Goal: Check status: Check status

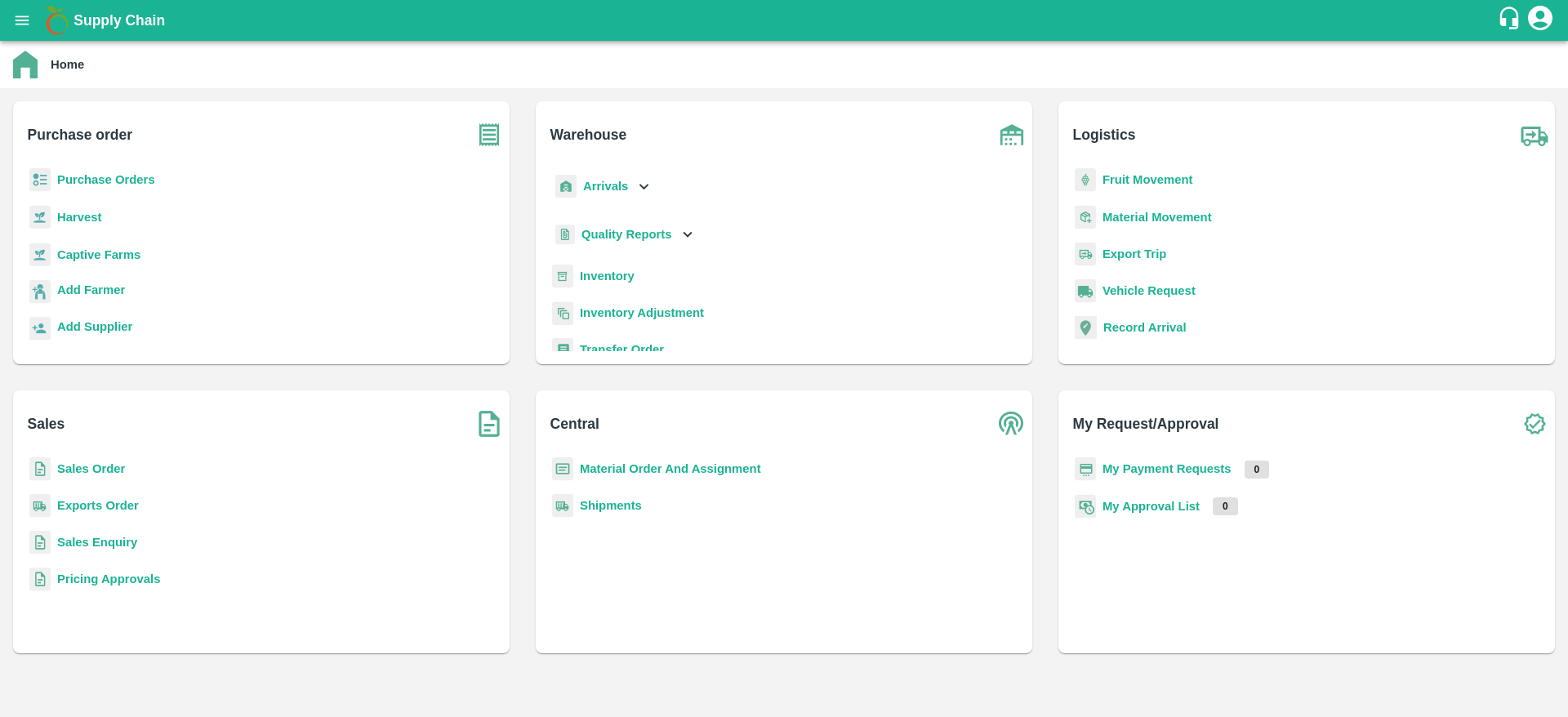
click at [80, 469] on b "Sales Order" at bounding box center [91, 469] width 68 height 13
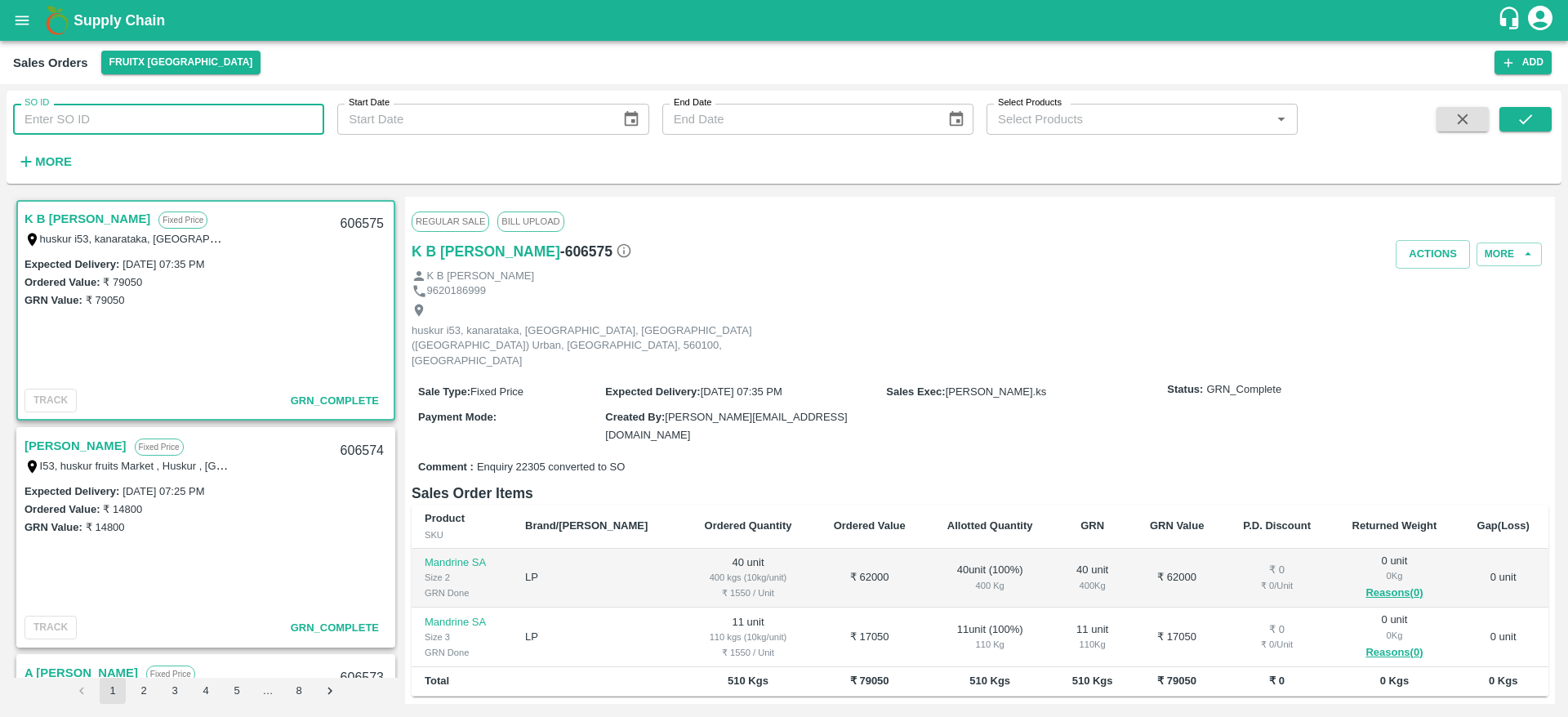
click at [81, 122] on input "SO ID" at bounding box center [168, 119] width 311 height 31
paste input "606486"
type input "606486"
click at [1525, 120] on icon "submit" at bounding box center [1526, 119] width 18 height 18
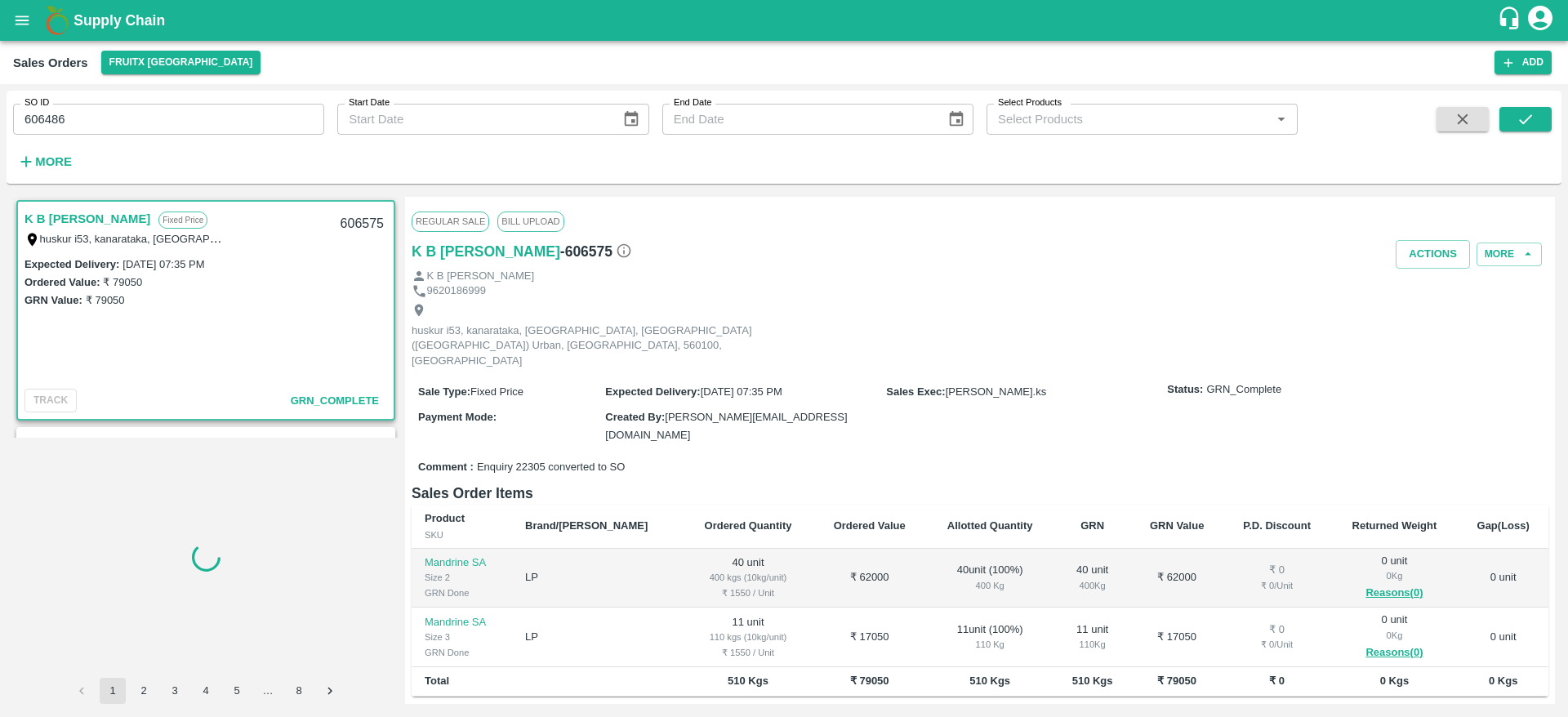
scroll to position [3, 0]
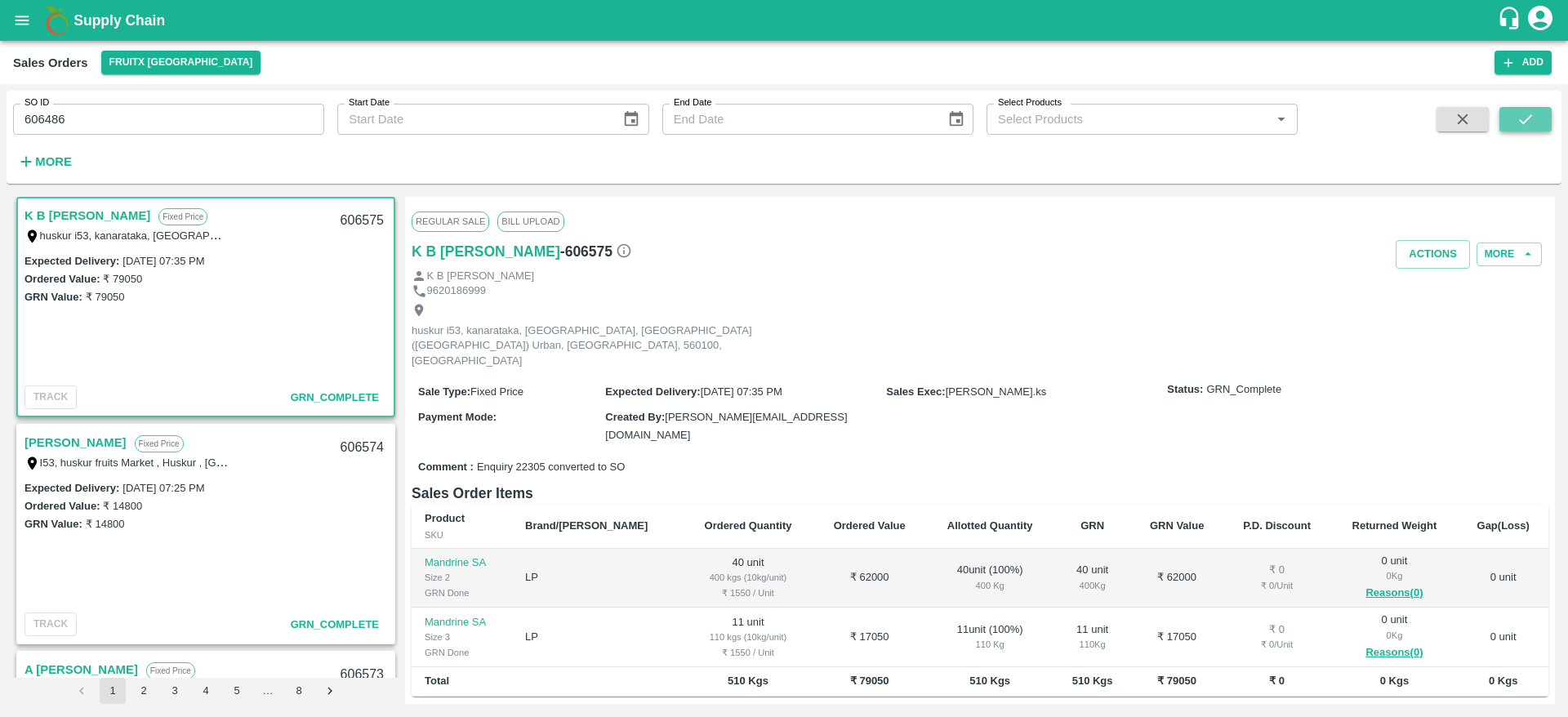
click at [1530, 116] on icon "submit" at bounding box center [1526, 119] width 13 height 10
click at [44, 120] on input "606486" at bounding box center [168, 119] width 311 height 31
click at [170, 115] on input "SO ID" at bounding box center [168, 119] width 311 height 31
paste input "text"
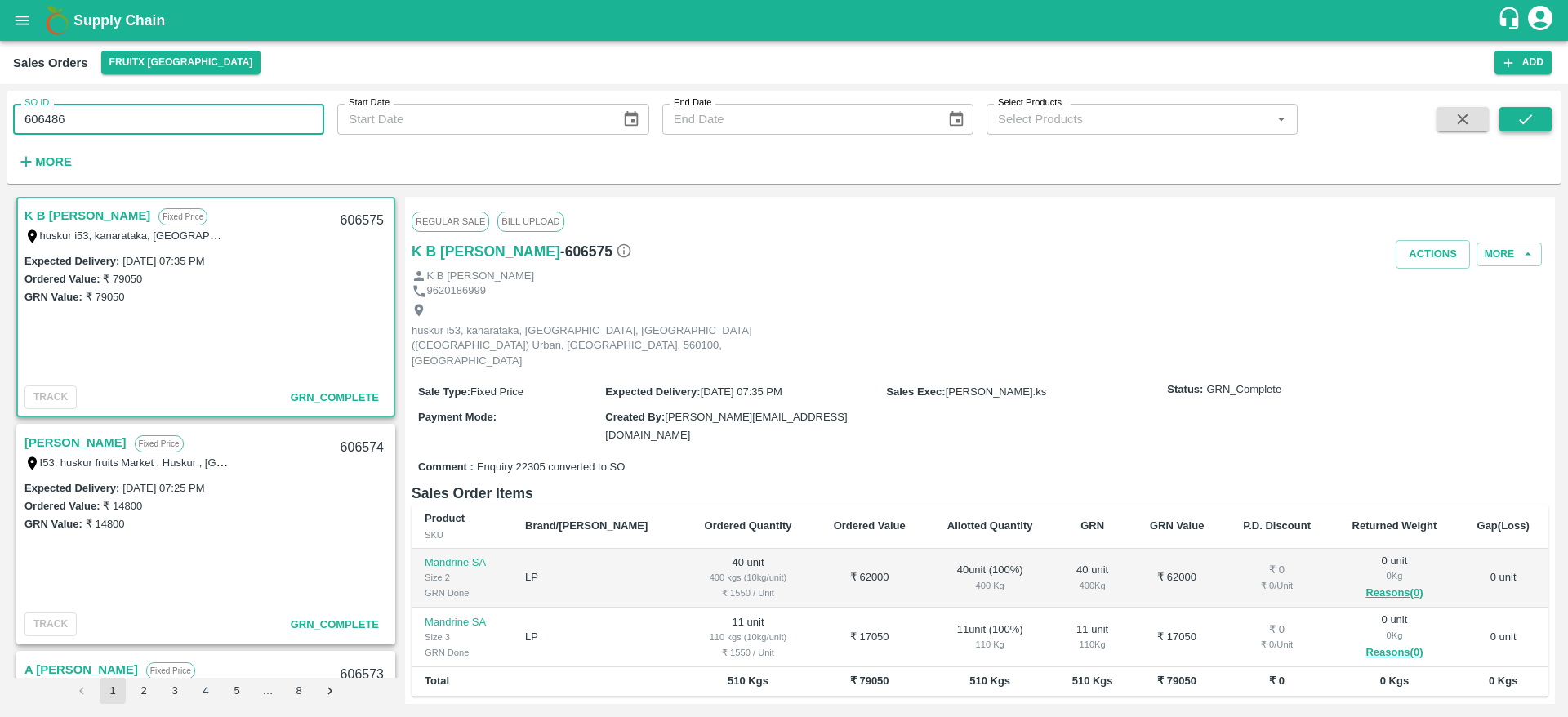
type input "606486"
click at [1513, 117] on button "submit" at bounding box center [1526, 119] width 53 height 25
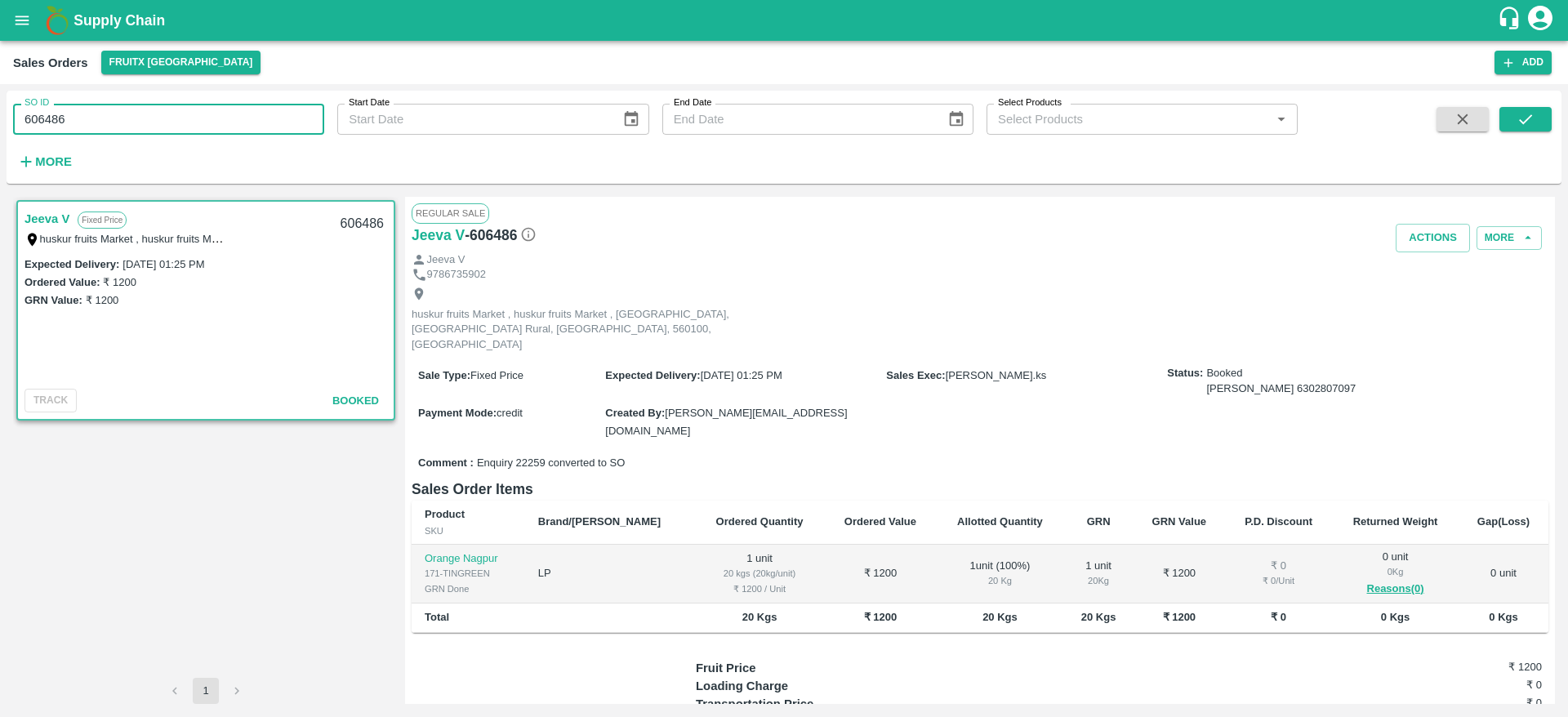
click at [47, 117] on input "606486" at bounding box center [168, 119] width 311 height 31
type input "606486"
paste input "text"
click at [1535, 131] on button "submit" at bounding box center [1526, 119] width 53 height 25
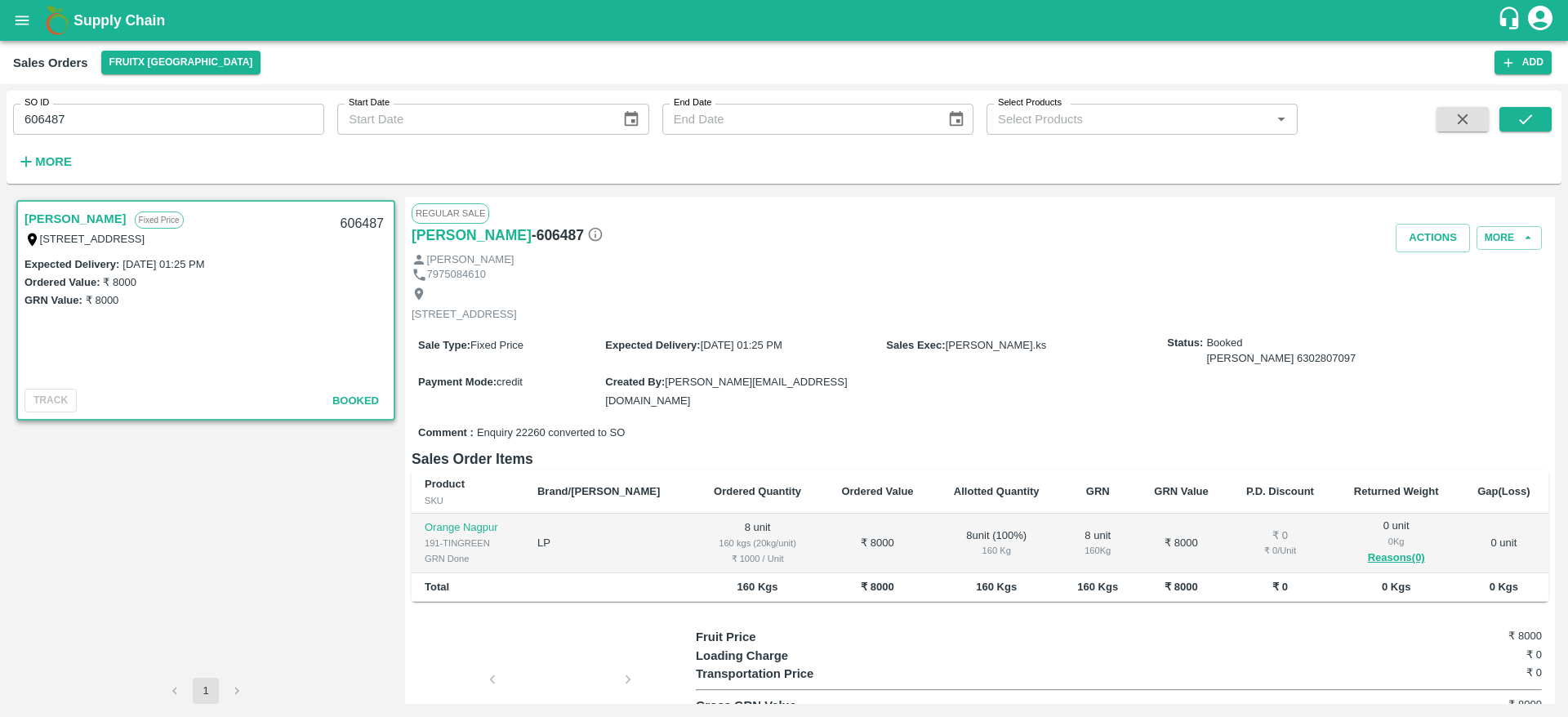
click at [840, 296] on div "No 12, Noha street, C Street broad way road, , Shivajinagar Bangalore north, Ba…" at bounding box center [980, 304] width 1137 height 44
click at [54, 116] on input "606487" at bounding box center [168, 119] width 311 height 31
type input "606487"
paste input "text"
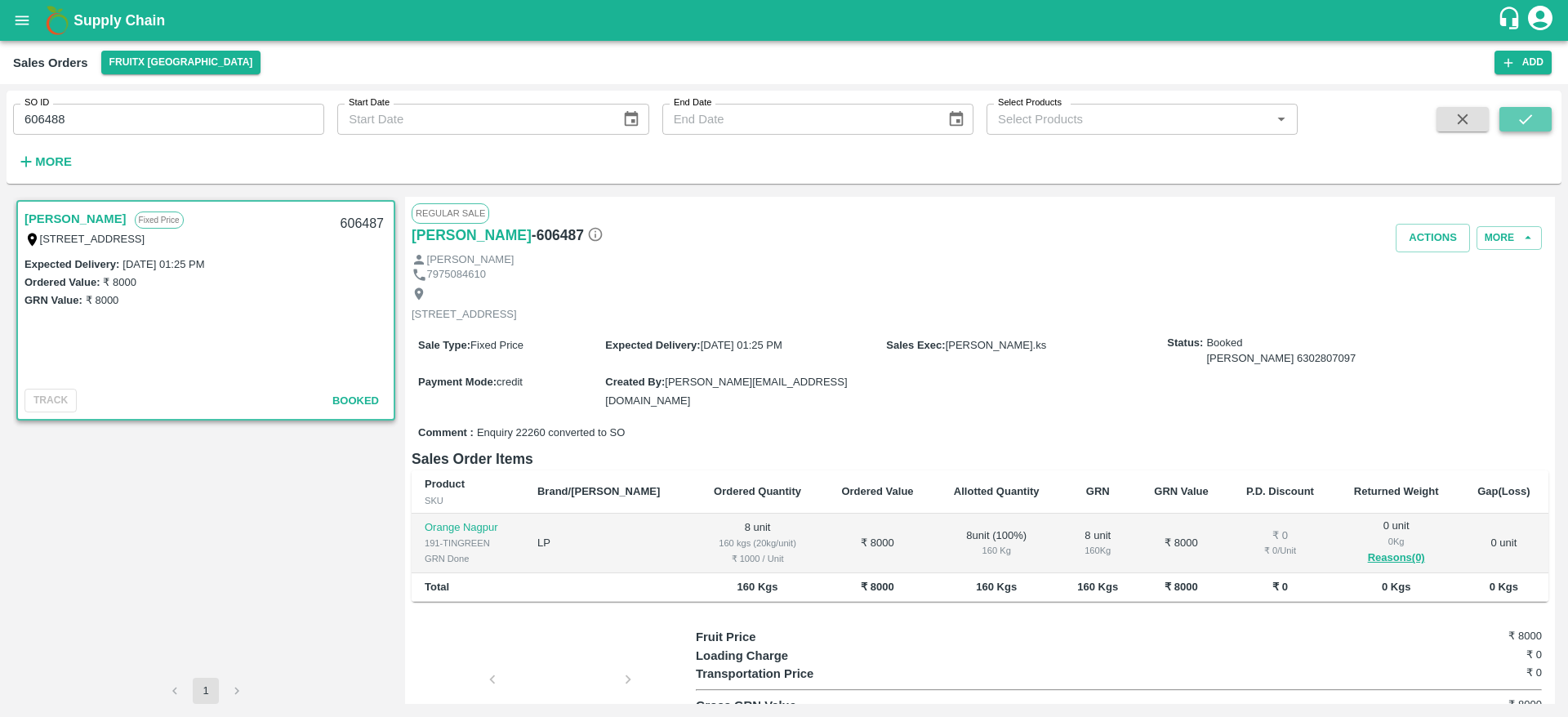
click at [1536, 117] on button "submit" at bounding box center [1526, 119] width 53 height 25
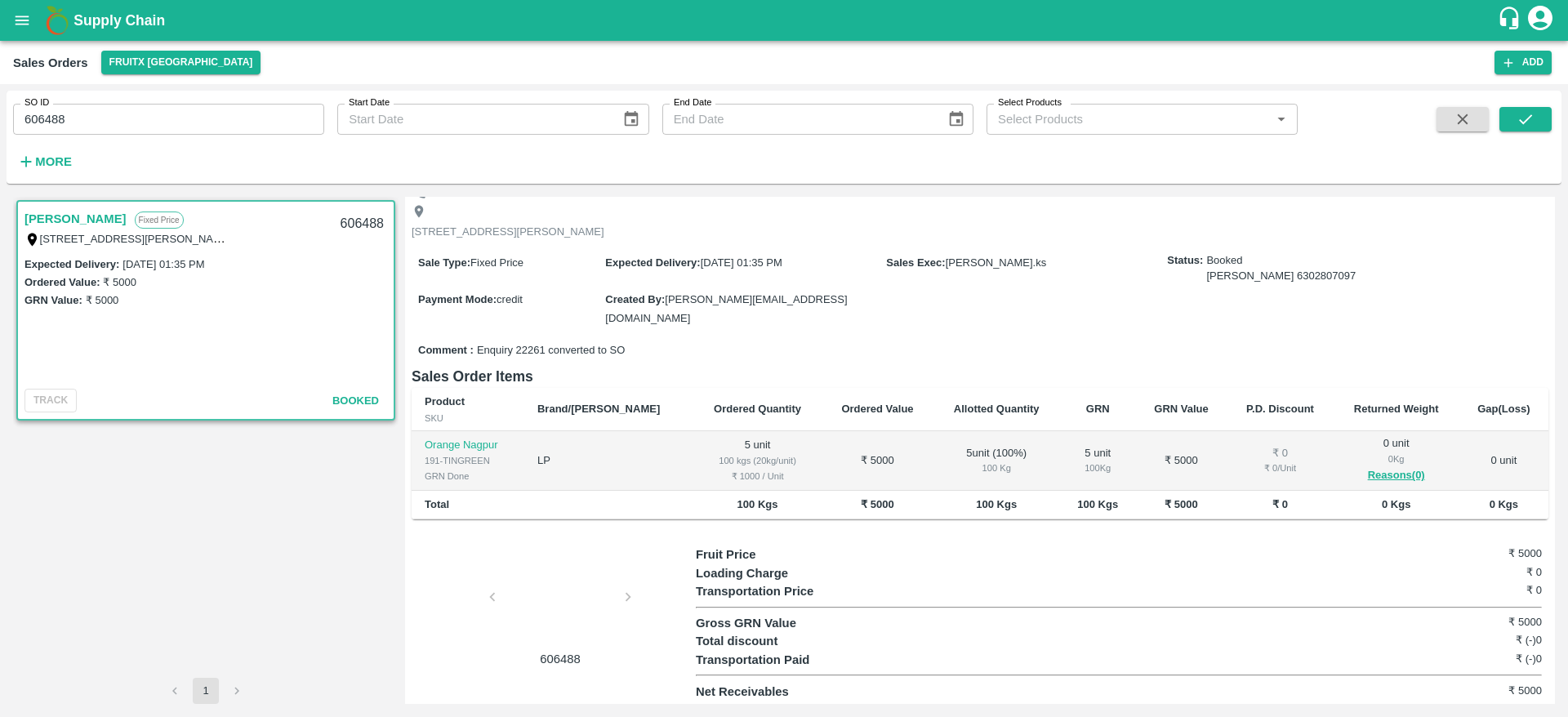
click at [53, 117] on input "606488" at bounding box center [168, 119] width 311 height 31
type input "606488"
paste input "text"
click at [1525, 111] on icon "submit" at bounding box center [1526, 119] width 18 height 18
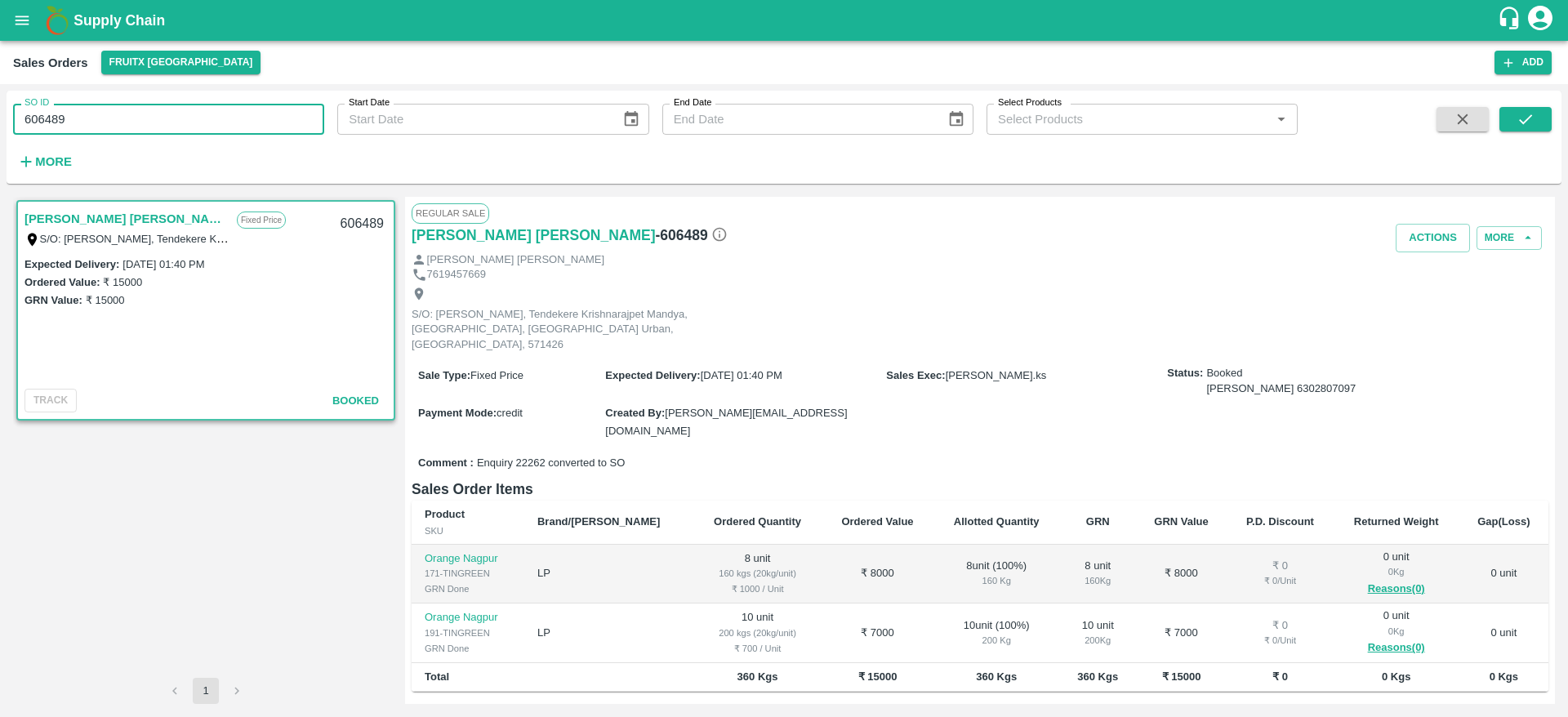
click at [54, 126] on input "606489" at bounding box center [168, 119] width 311 height 31
type input "606489"
paste input "text"
click at [1536, 111] on button "submit" at bounding box center [1526, 119] width 53 height 25
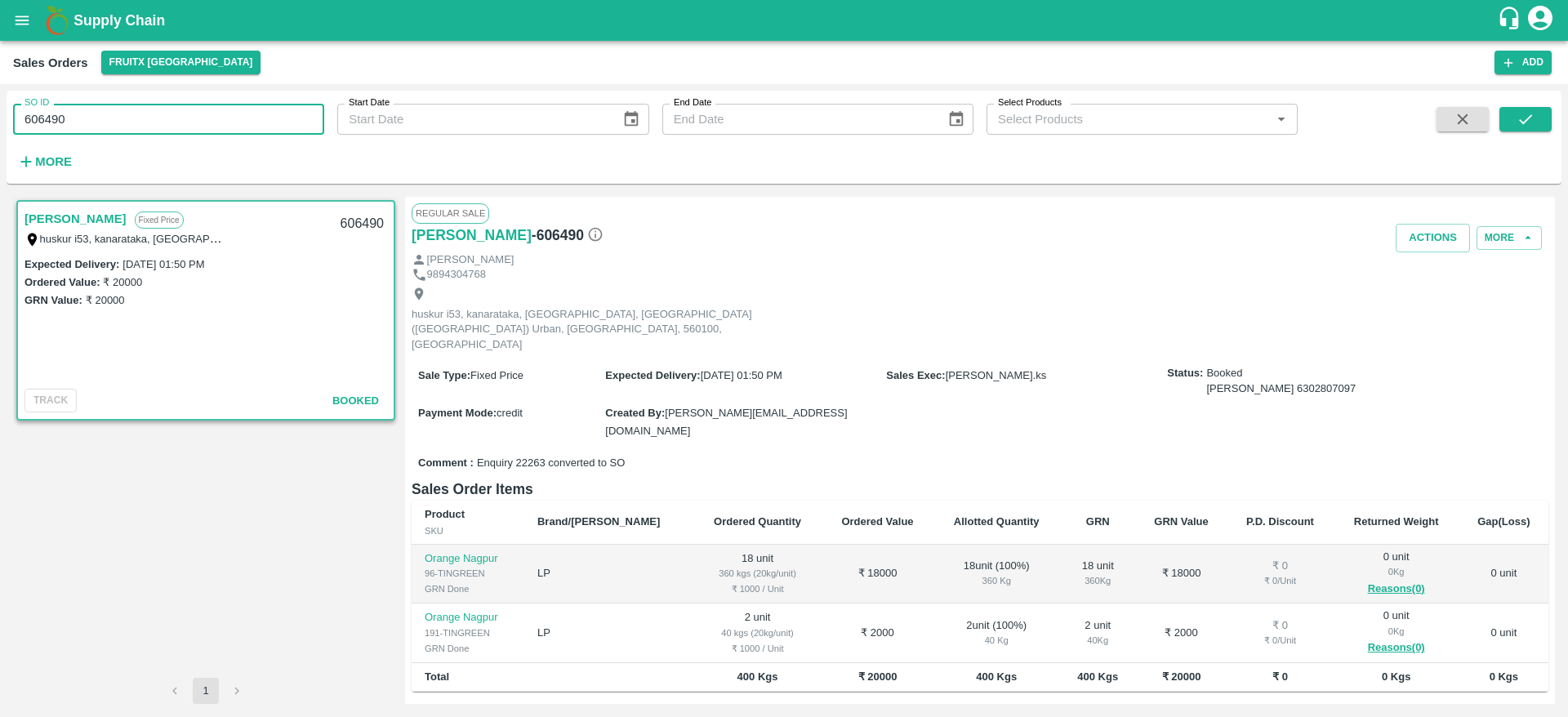
click at [44, 114] on input "606490" at bounding box center [168, 119] width 311 height 31
type input "606490"
paste input "text"
click at [1510, 117] on button "submit" at bounding box center [1526, 119] width 53 height 25
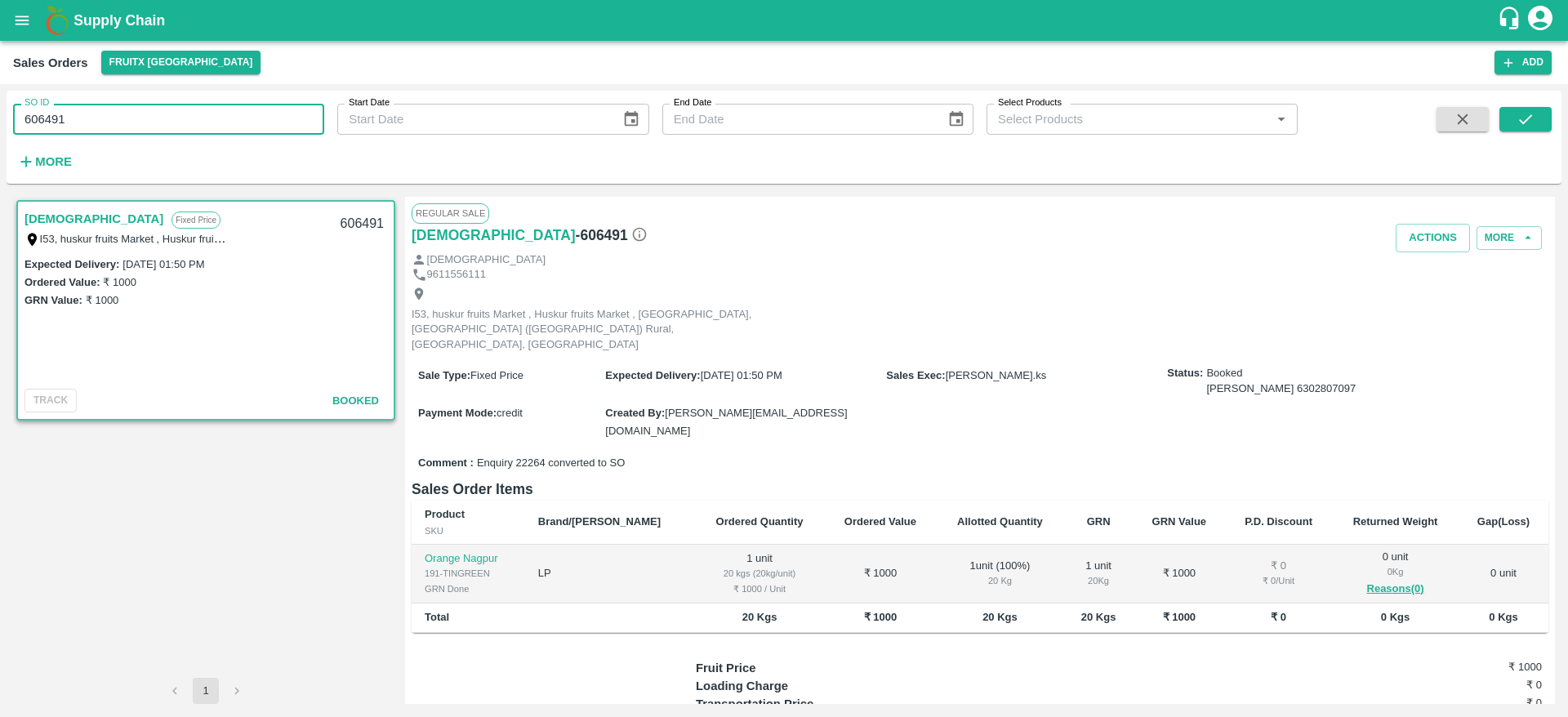
click at [54, 116] on input "606491" at bounding box center [168, 119] width 311 height 31
type input "606491"
paste input "text"
click at [1547, 126] on button "submit" at bounding box center [1526, 119] width 53 height 25
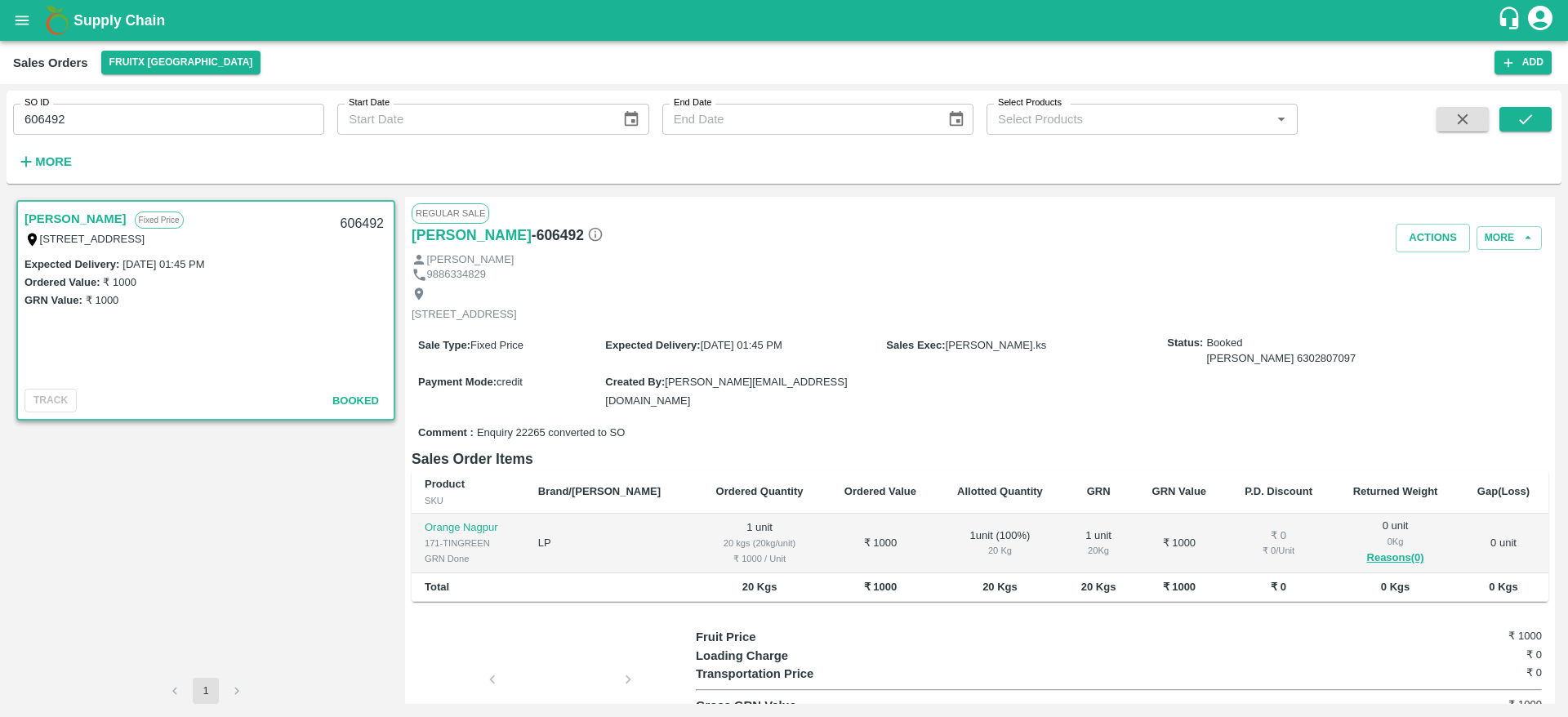
click at [44, 119] on input "606492" at bounding box center [168, 119] width 311 height 31
type input "606492"
paste input "text"
click at [1514, 122] on button "submit" at bounding box center [1526, 119] width 53 height 25
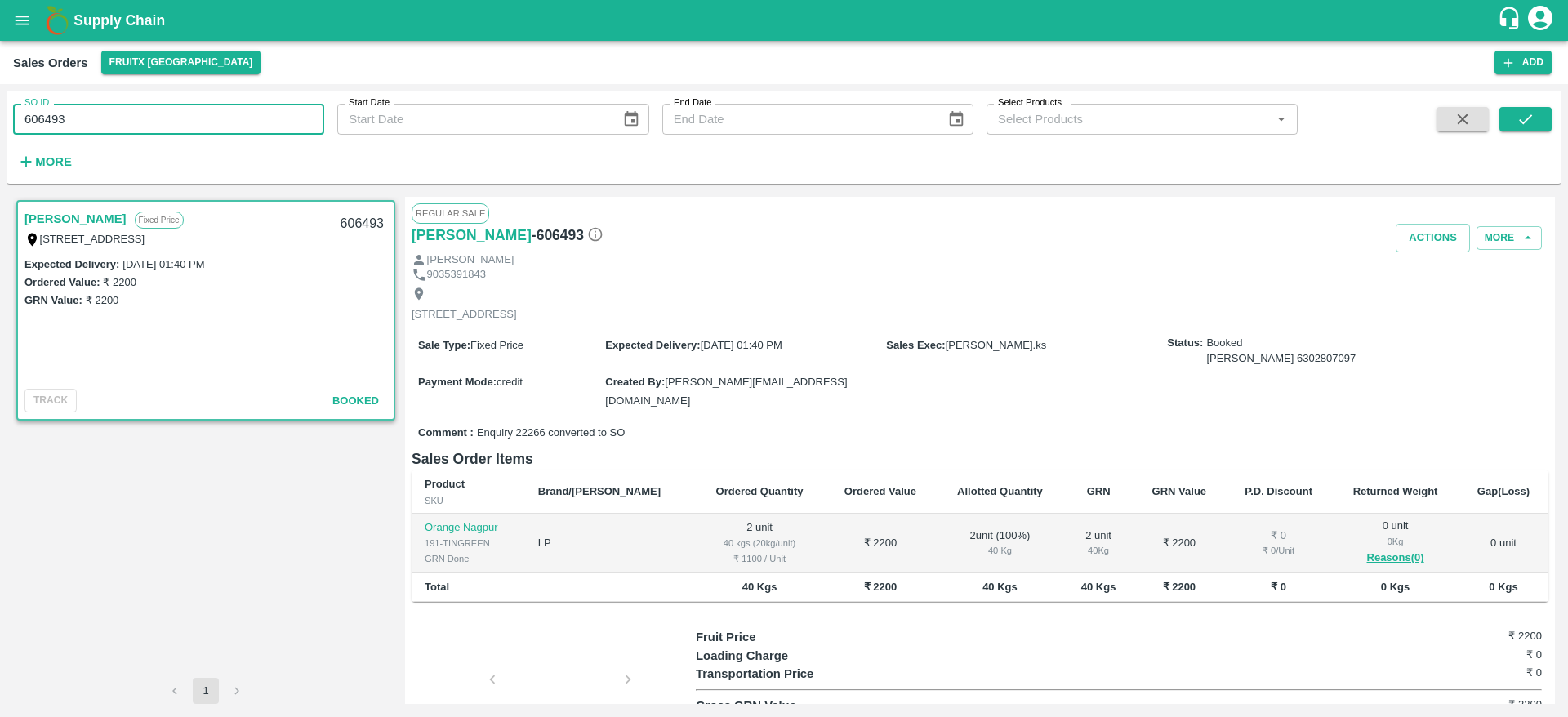
click at [53, 111] on input "606493" at bounding box center [168, 119] width 311 height 31
type input "606493"
paste input "text"
click at [1518, 121] on icon "submit" at bounding box center [1526, 119] width 18 height 18
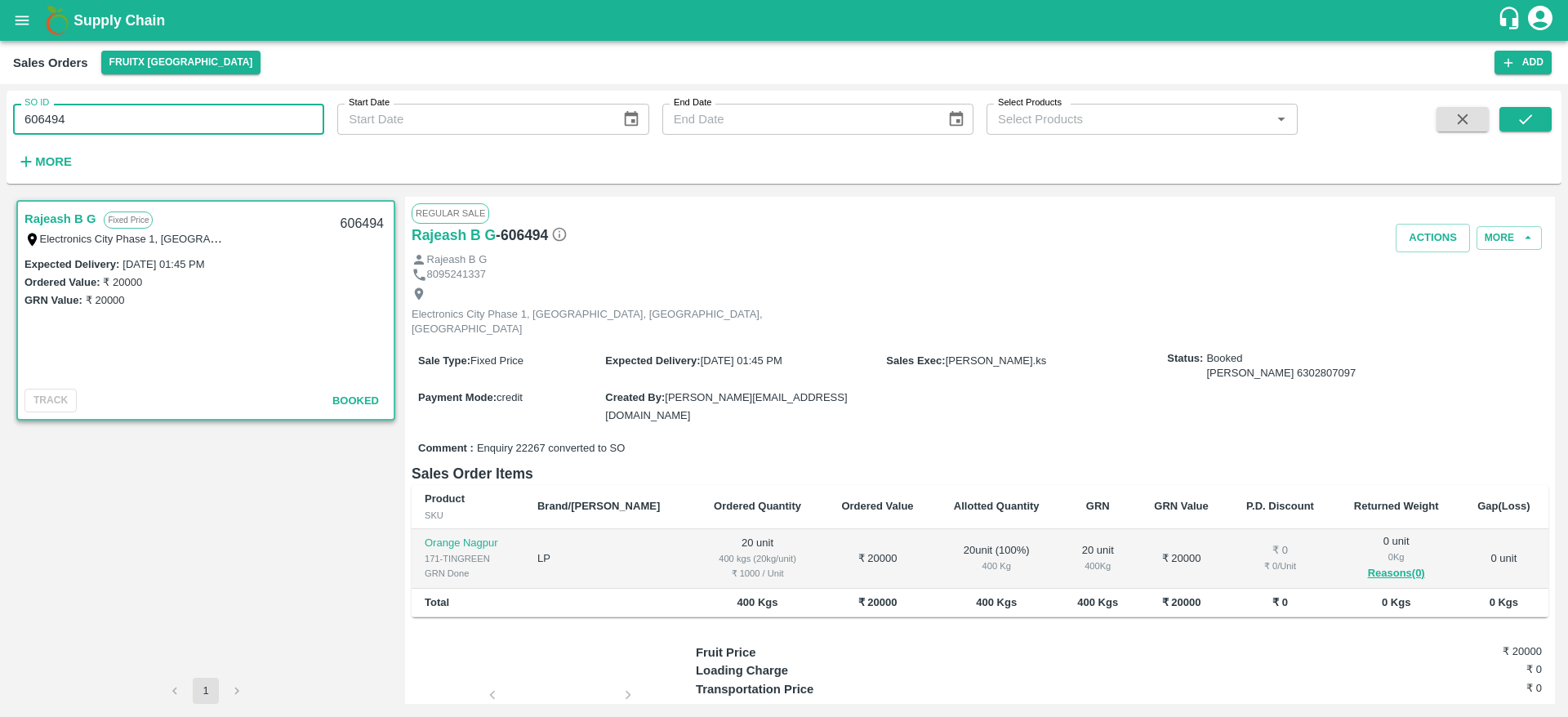
click at [32, 115] on input "606494" at bounding box center [168, 119] width 311 height 31
type input "606494"
paste input "text"
click at [1513, 113] on button "submit" at bounding box center [1526, 119] width 53 height 25
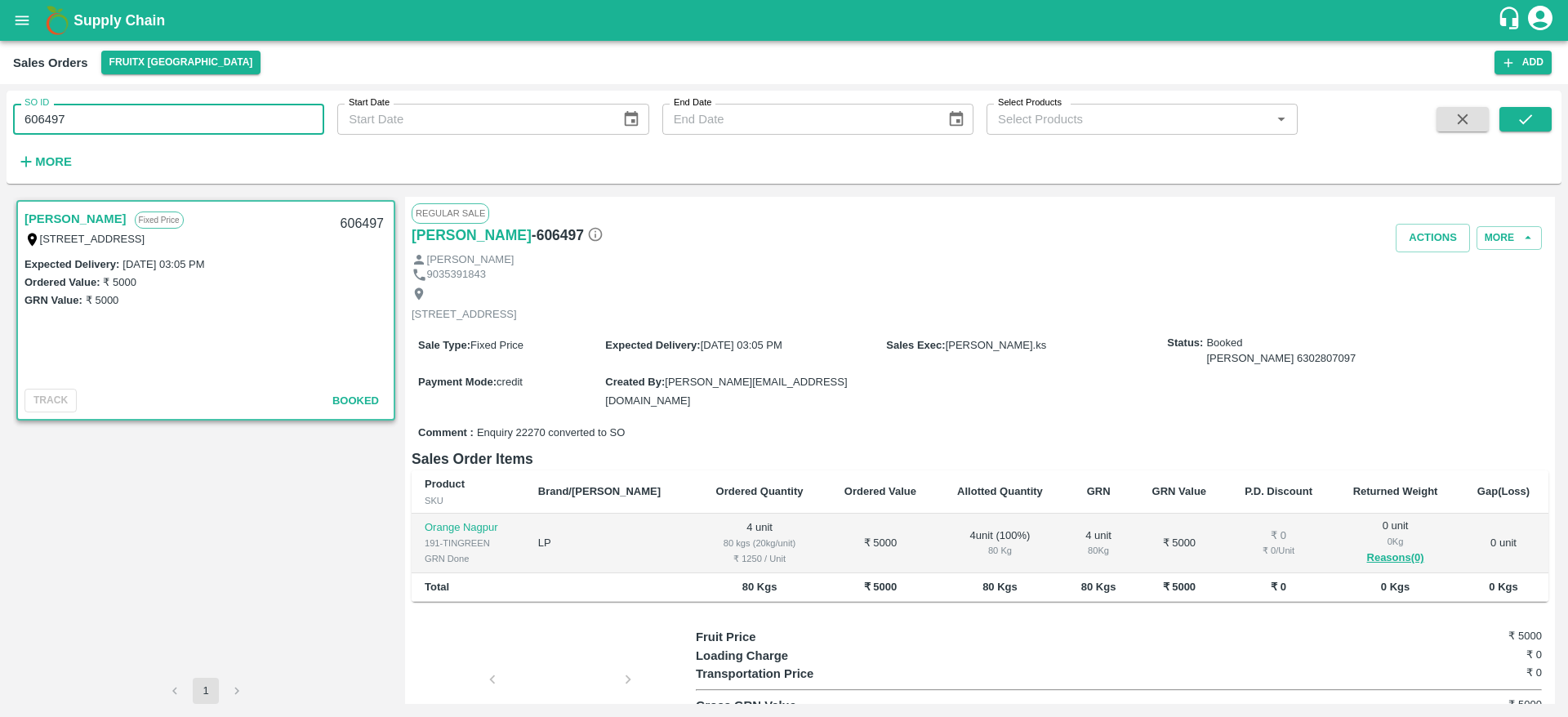
click at [39, 109] on input "606497" at bounding box center [168, 119] width 311 height 31
type input "606497"
paste input "text"
click at [1518, 124] on icon "submit" at bounding box center [1526, 119] width 18 height 18
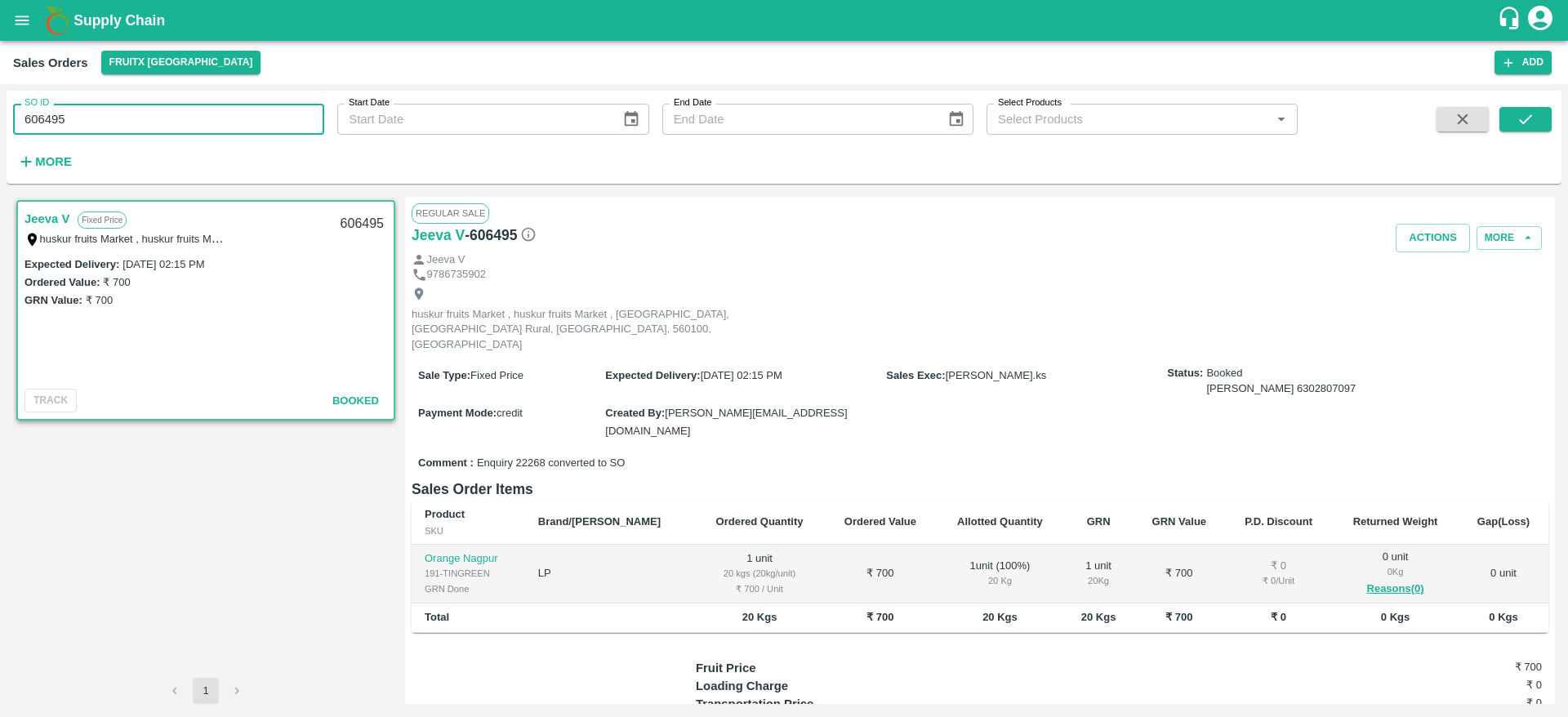
click at [55, 115] on input "606495" at bounding box center [168, 119] width 311 height 31
type input "606495"
paste input "text"
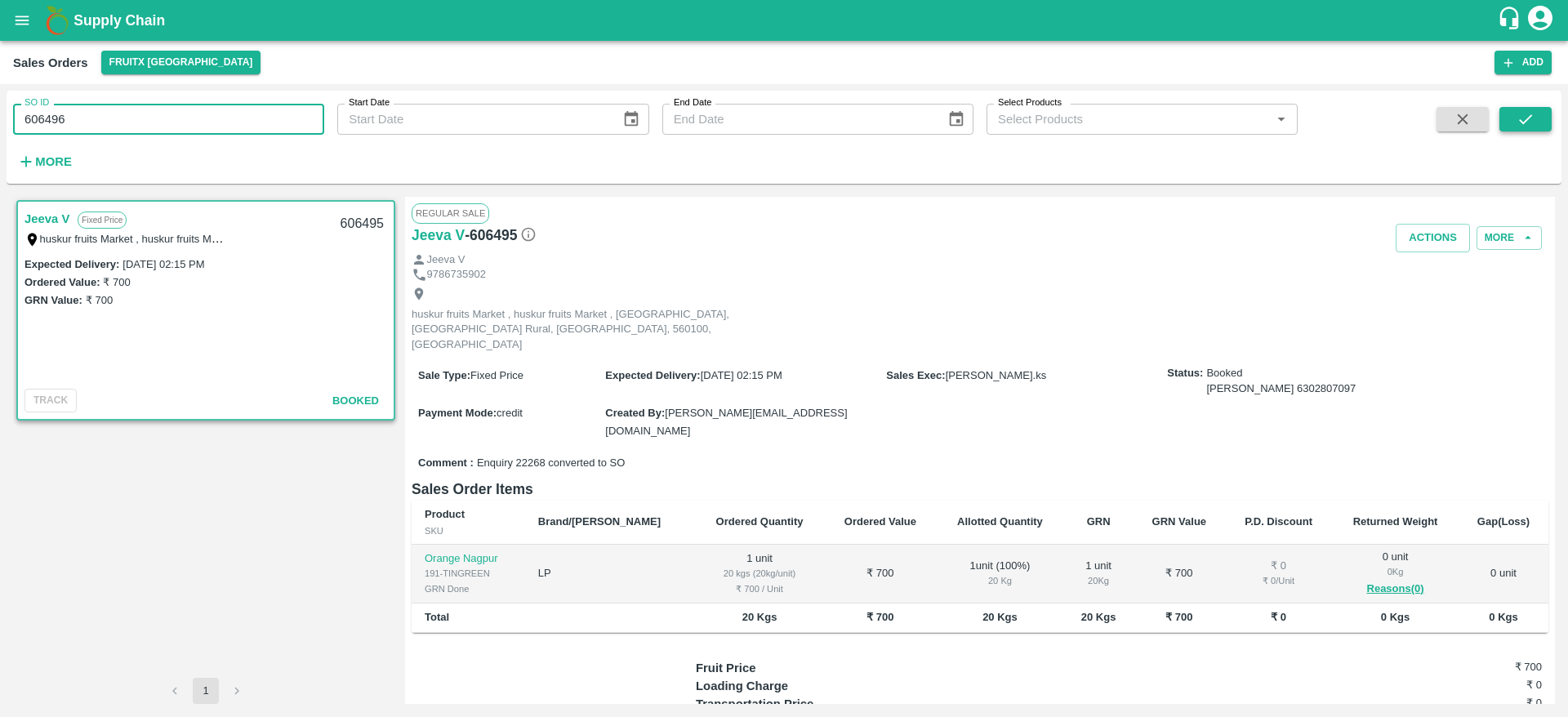
type input "606496"
click at [1522, 130] on button "submit" at bounding box center [1526, 119] width 53 height 25
